Goal: Information Seeking & Learning: Understand process/instructions

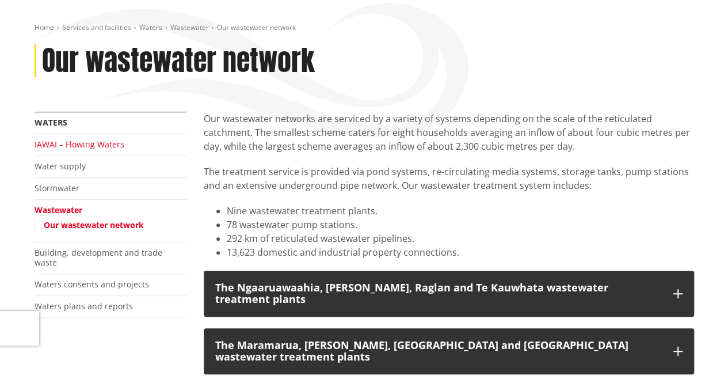
scroll to position [230, 0]
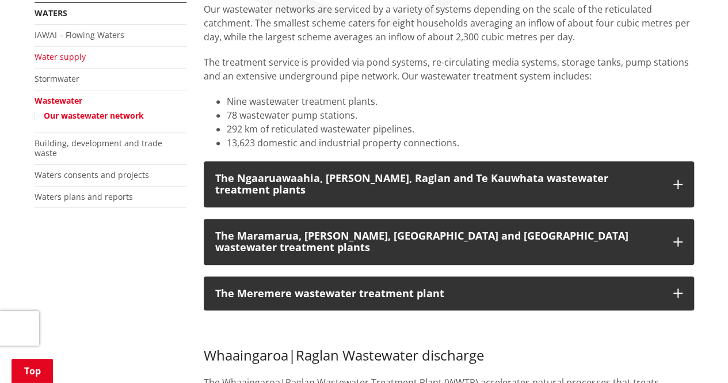
click at [61, 60] on link "Water supply" at bounding box center [60, 56] width 51 height 11
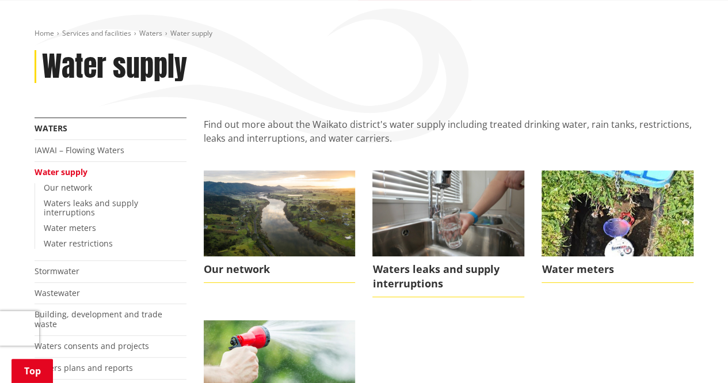
scroll to position [173, 0]
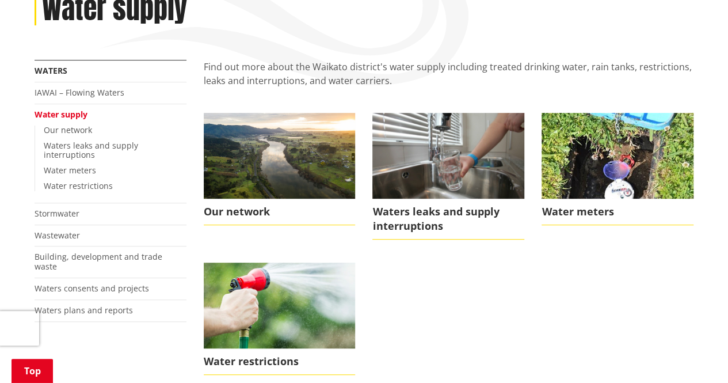
click at [200, 171] on li "Our network" at bounding box center [279, 176] width 169 height 127
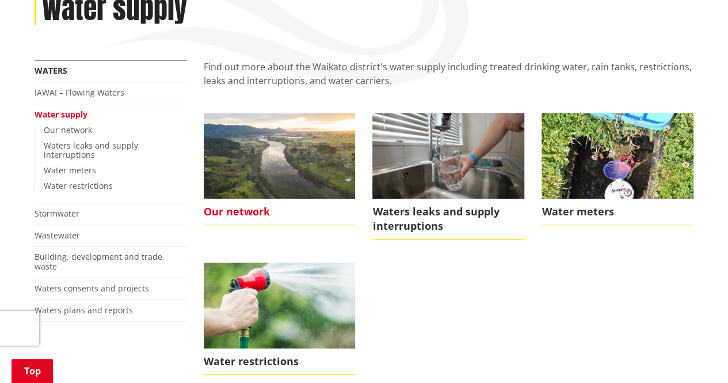
click at [242, 211] on span "Our network" at bounding box center [280, 212] width 152 height 26
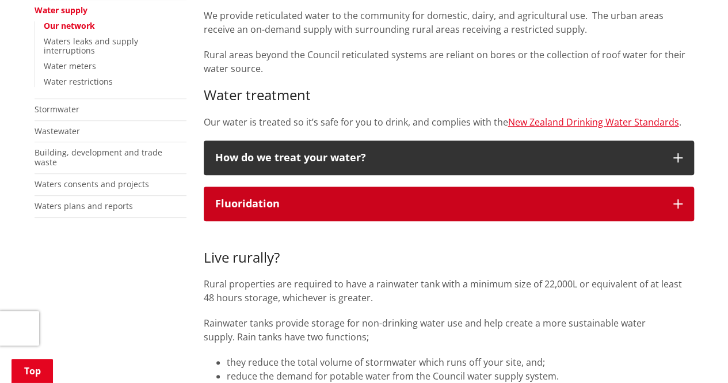
scroll to position [288, 0]
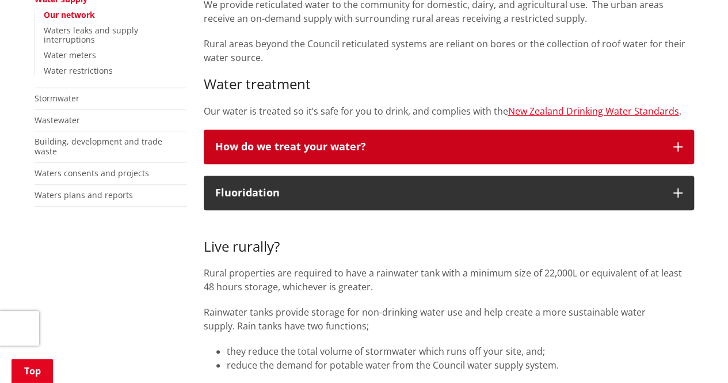
click at [674, 142] on button "How do we treat your water?" at bounding box center [449, 146] width 490 height 35
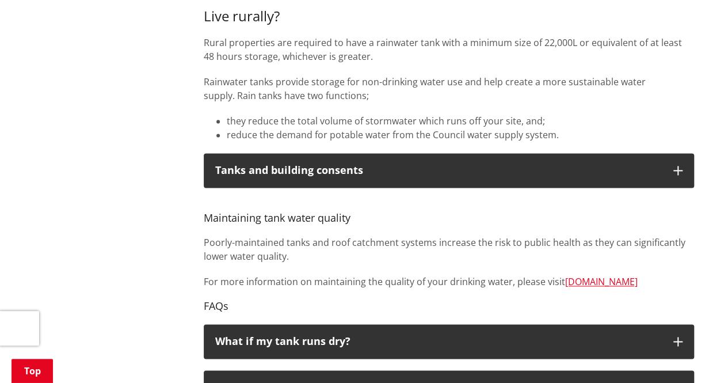
scroll to position [460, 0]
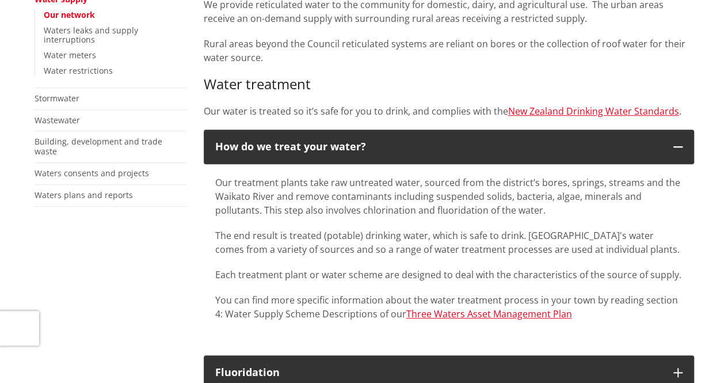
scroll to position [0, 0]
